Goal: Task Accomplishment & Management: Complete application form

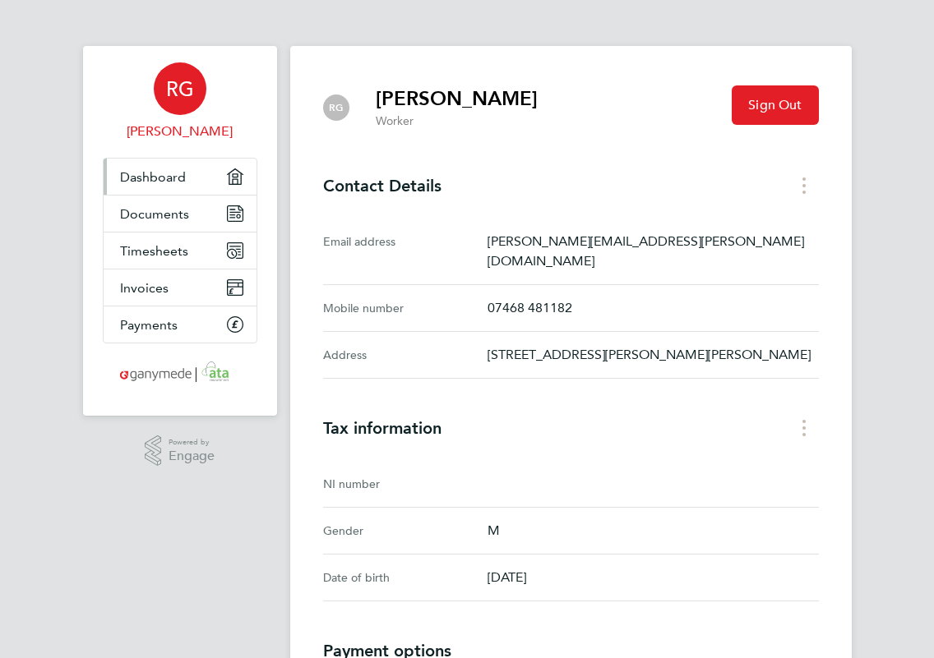
click at [240, 175] on link "Dashboard" at bounding box center [180, 177] width 153 height 36
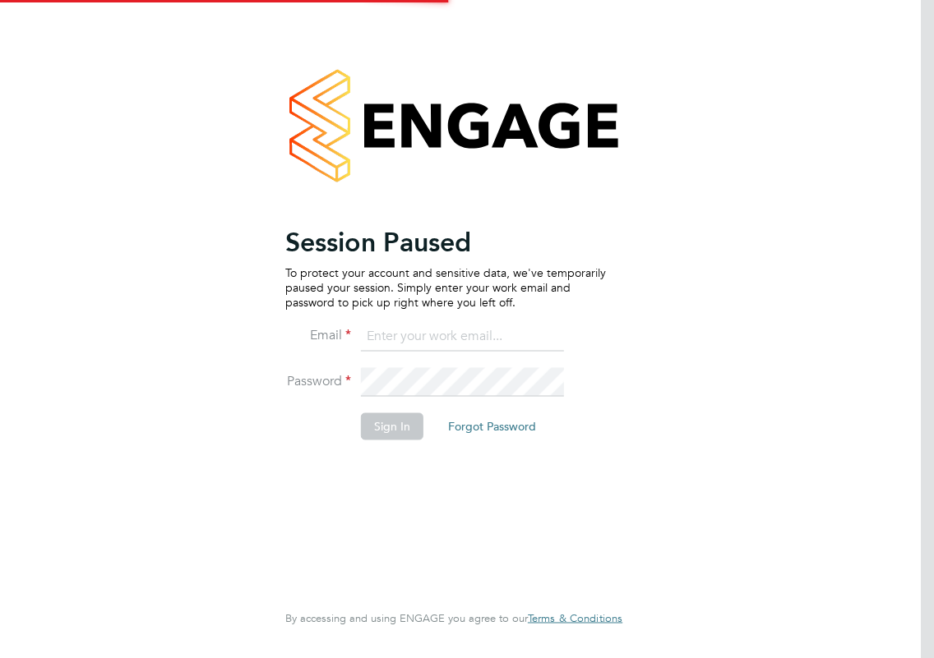
type input "[PERSON_NAME][EMAIL_ADDRESS][PERSON_NAME][DOMAIN_NAME]"
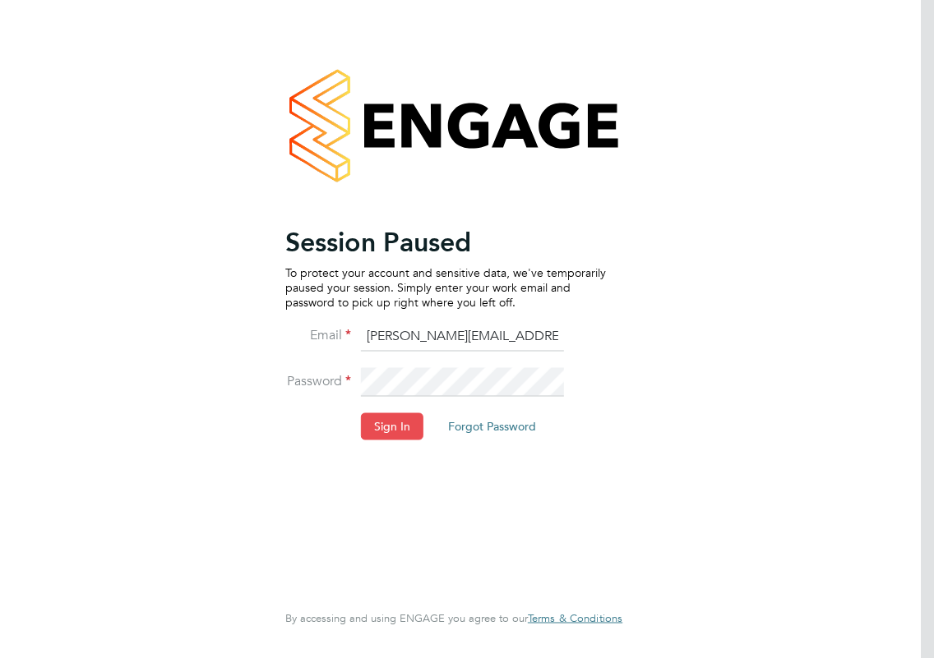
click at [386, 430] on button "Sign In" at bounding box center [392, 427] width 62 height 26
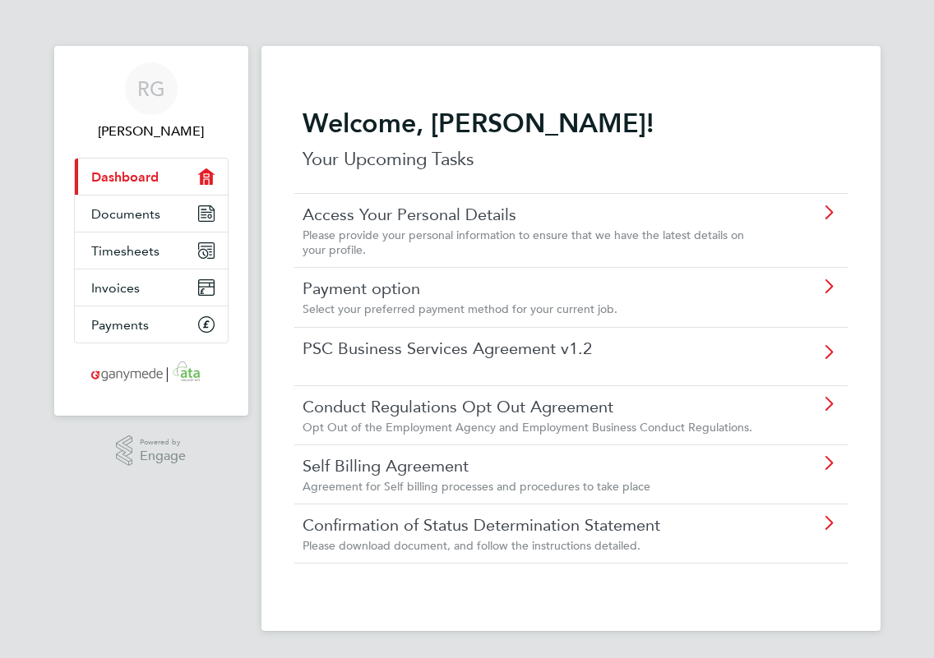
click at [474, 301] on div "Payment option Select your preferred payment method for your current job." at bounding box center [539, 297] width 473 height 39
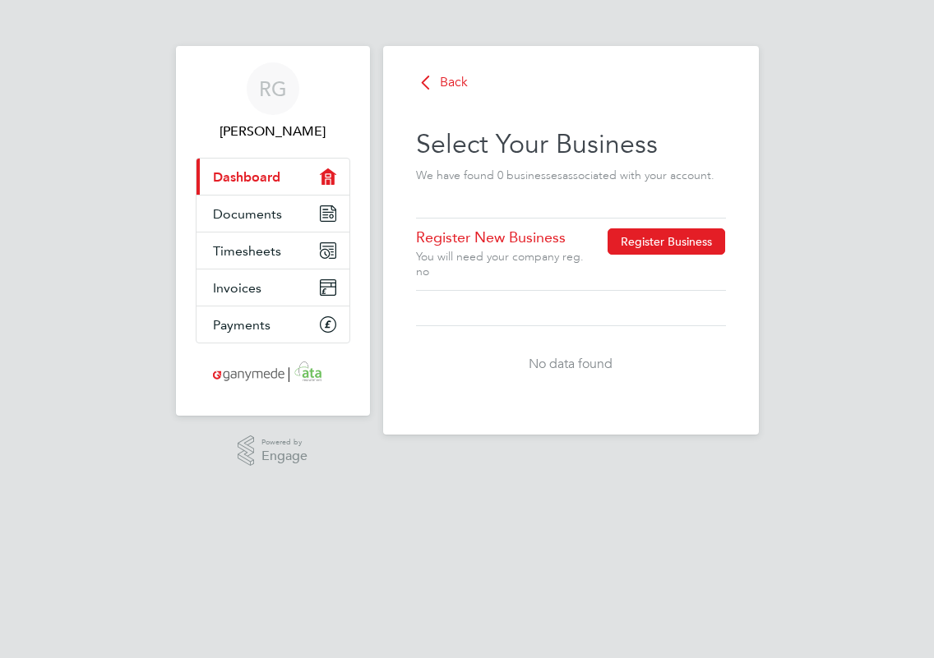
click at [656, 246] on button "Register Business" at bounding box center [667, 242] width 118 height 26
type input "United Kingdom"
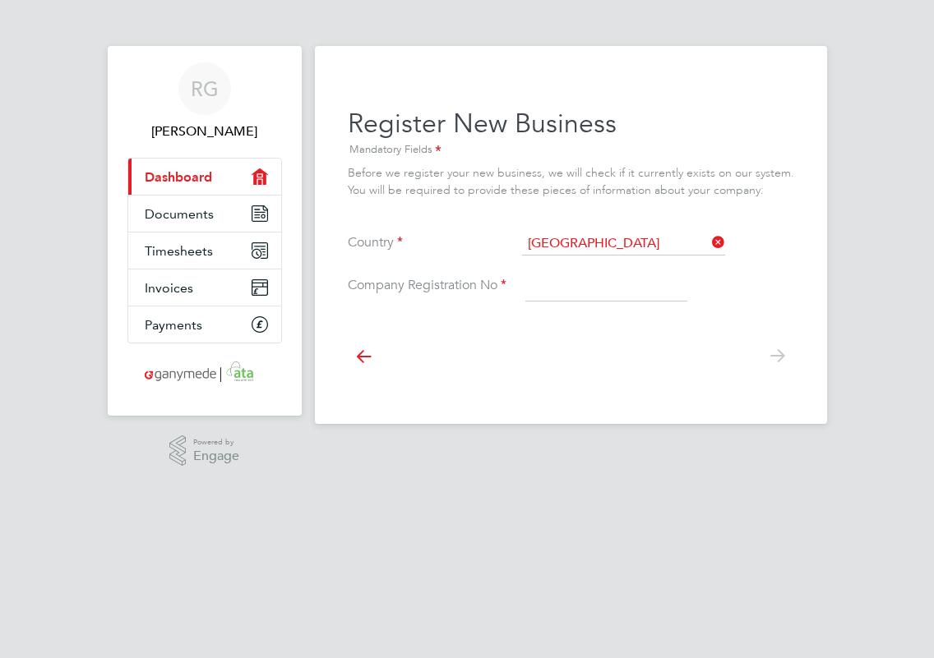
click at [608, 273] on input at bounding box center [606, 287] width 162 height 30
type input "09768942"
click at [761, 350] on icon at bounding box center [777, 356] width 33 height 37
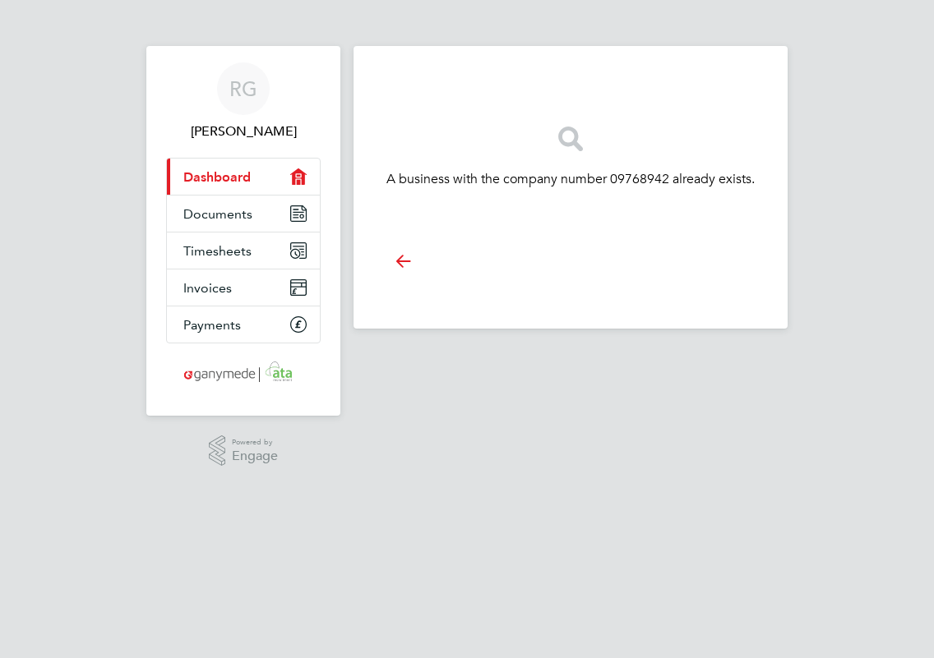
click at [249, 178] on span "Dashboard" at bounding box center [216, 177] width 67 height 16
